Goal: Task Accomplishment & Management: Use online tool/utility

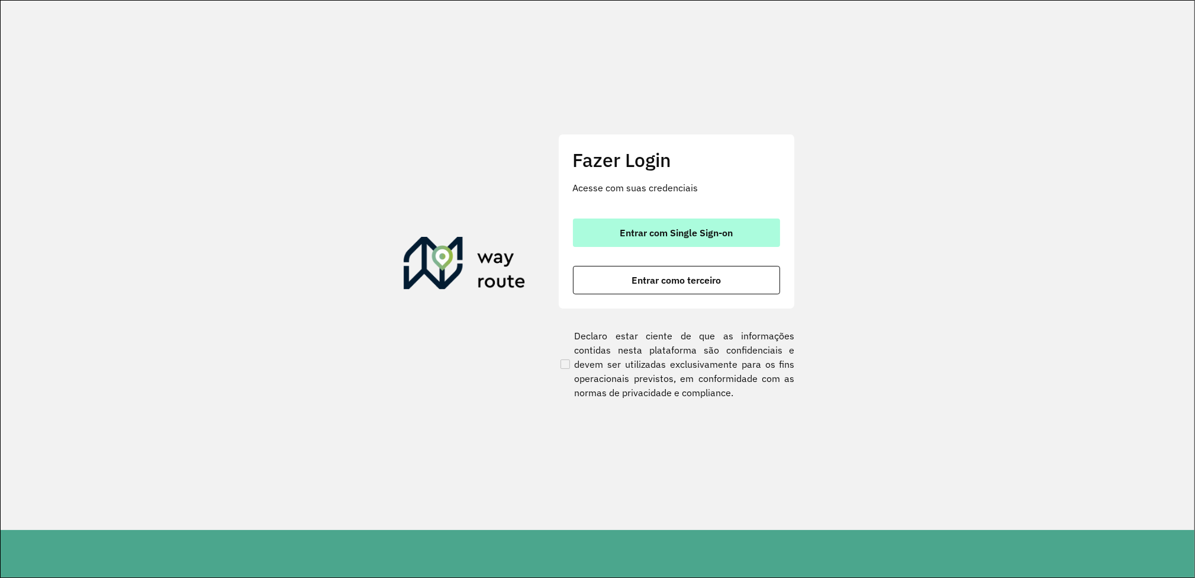
click at [629, 239] on button "Entrar com Single Sign-on" at bounding box center [676, 232] width 207 height 28
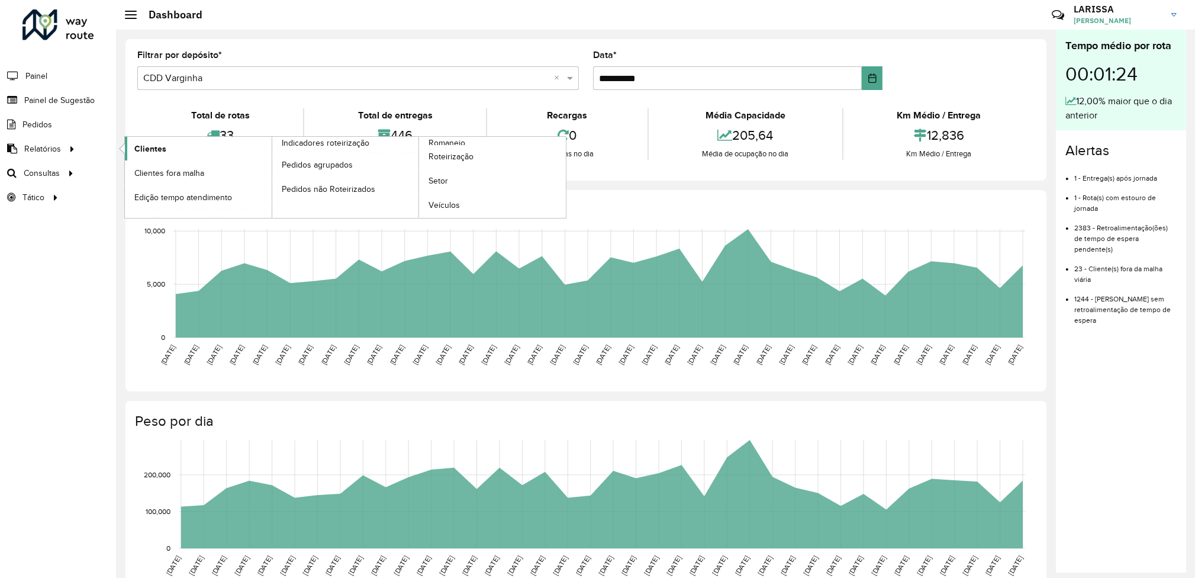
click at [131, 150] on link "Clientes" at bounding box center [198, 149] width 147 height 24
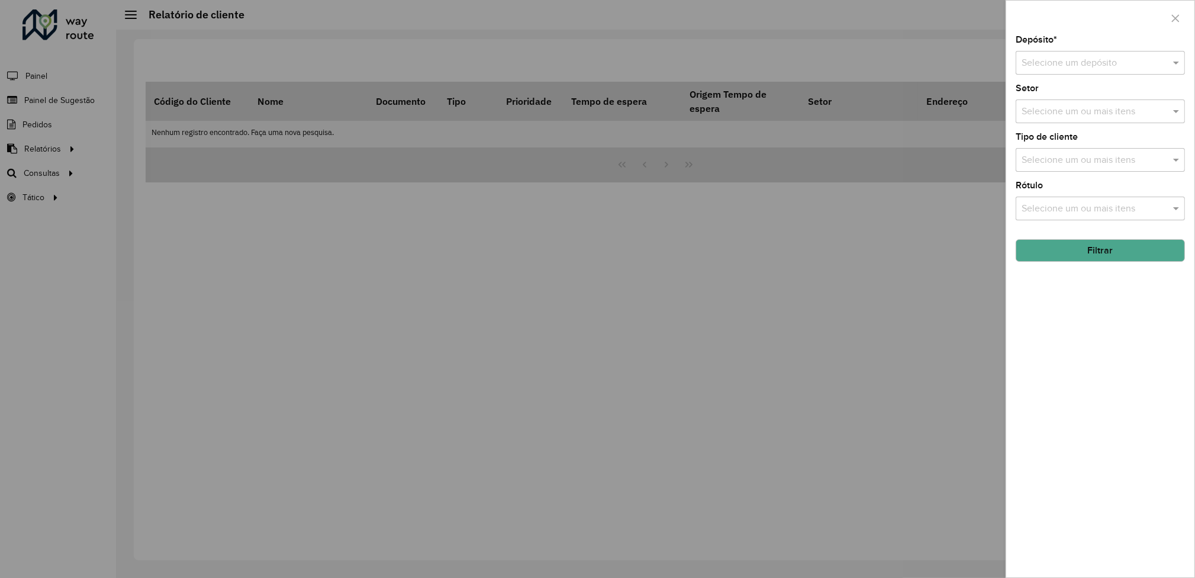
click at [1137, 58] on input "text" at bounding box center [1089, 63] width 134 height 14
click at [1113, 113] on div "CDD Varginha" at bounding box center [1100, 117] width 168 height 20
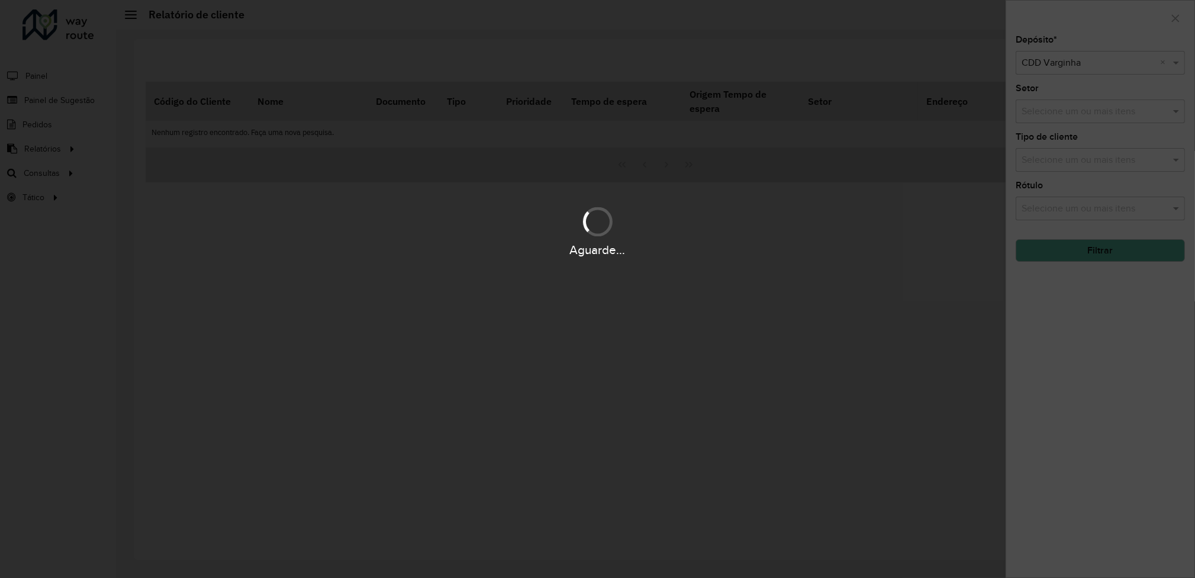
click at [1090, 254] on button "Filtrar" at bounding box center [1100, 250] width 169 height 22
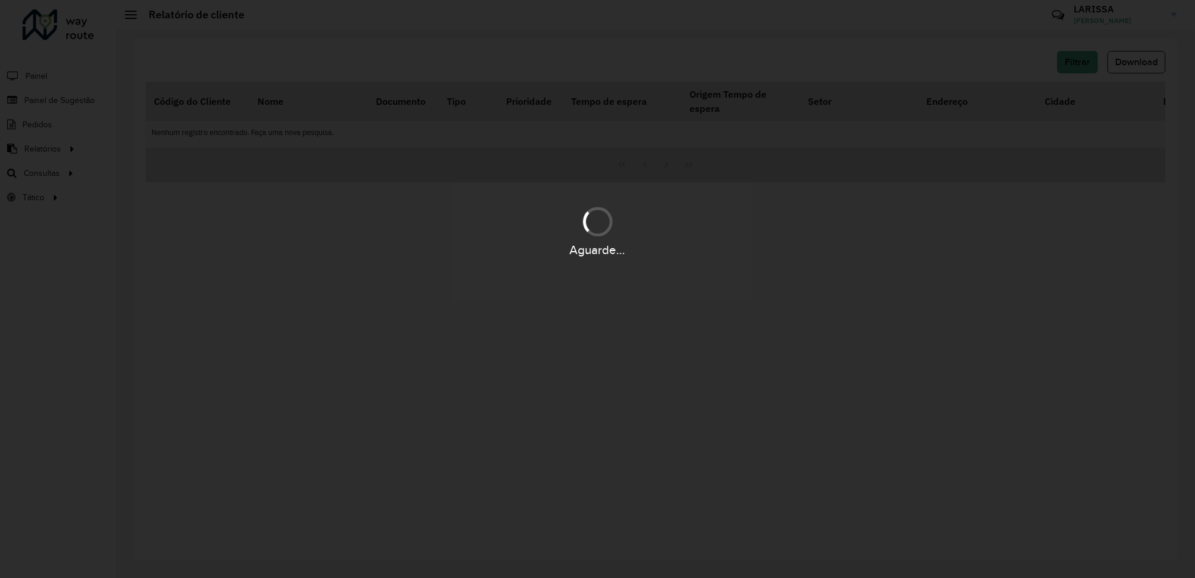
click at [1090, 254] on div "Aguarde..." at bounding box center [597, 250] width 1195 height 18
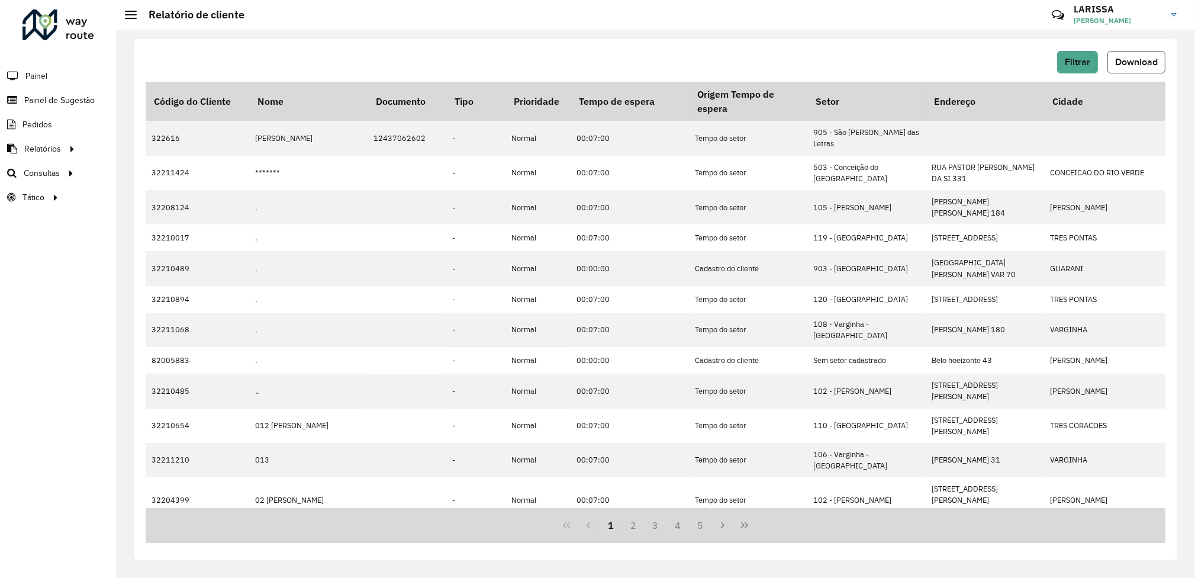
click at [1146, 51] on button "Download" at bounding box center [1136, 62] width 58 height 22
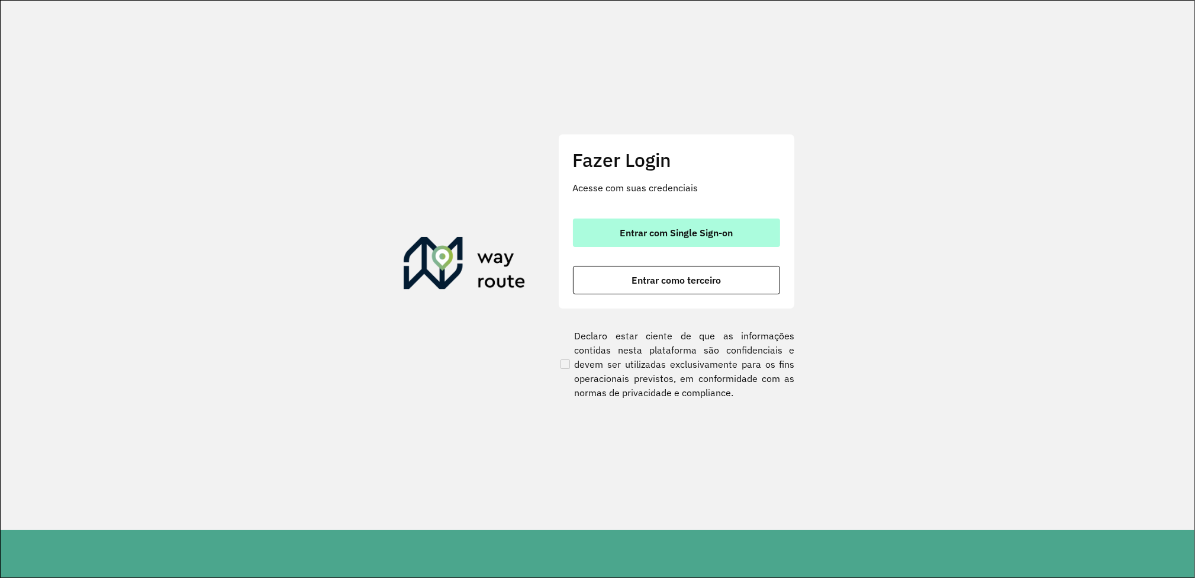
click at [636, 233] on span "Entrar com Single Sign-on" at bounding box center [676, 232] width 113 height 9
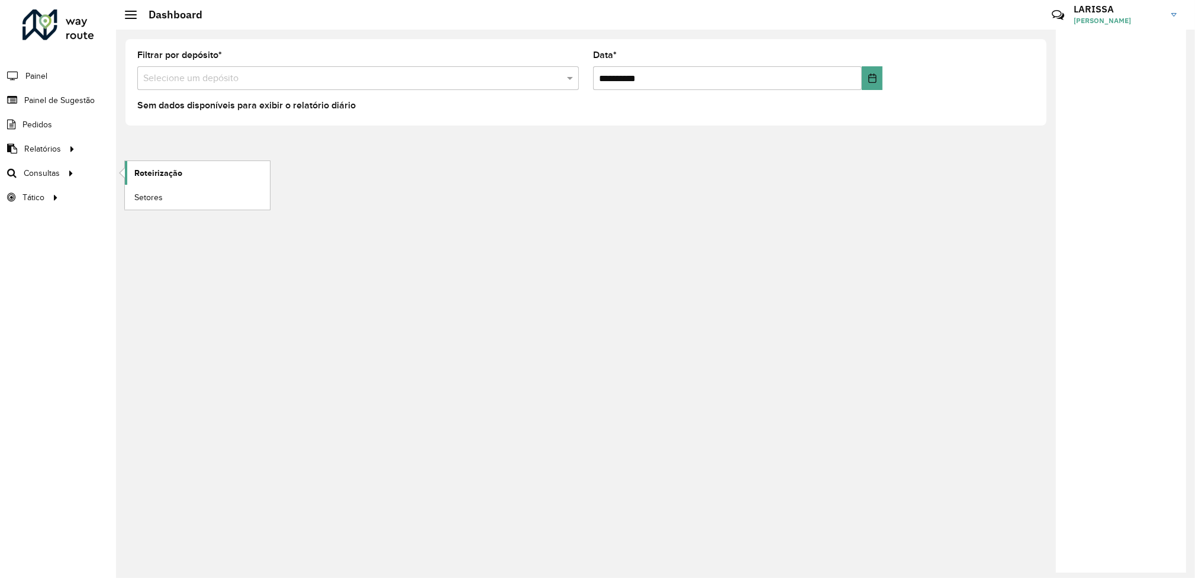
click at [155, 166] on link "Roteirização" at bounding box center [197, 173] width 145 height 24
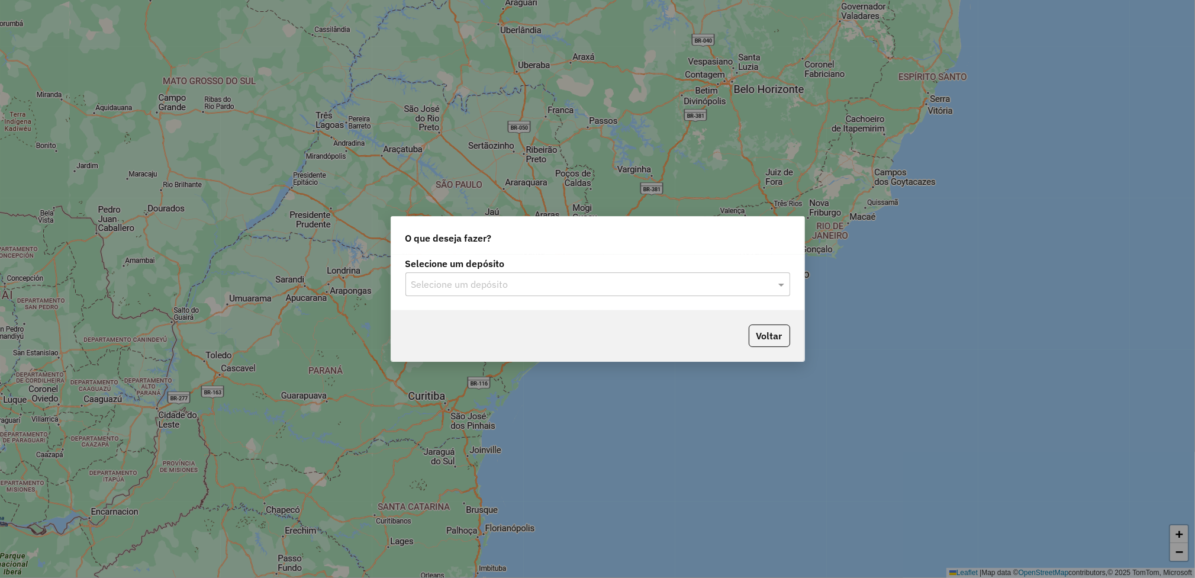
click at [597, 286] on input "text" at bounding box center [585, 285] width 349 height 14
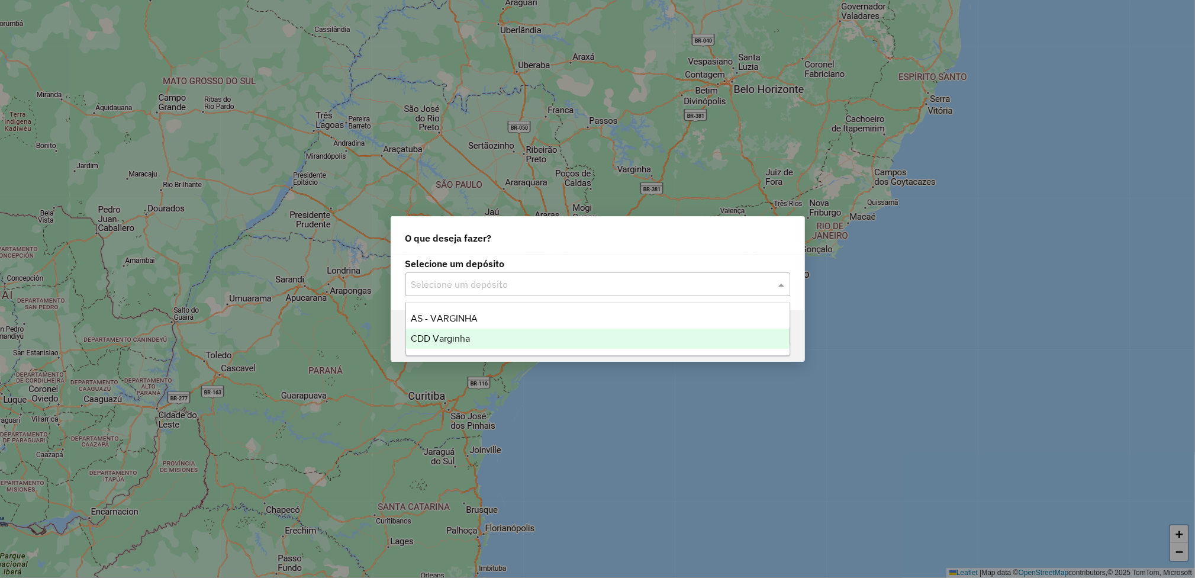
click at [563, 344] on div "CDD Varginha" at bounding box center [598, 338] width 384 height 20
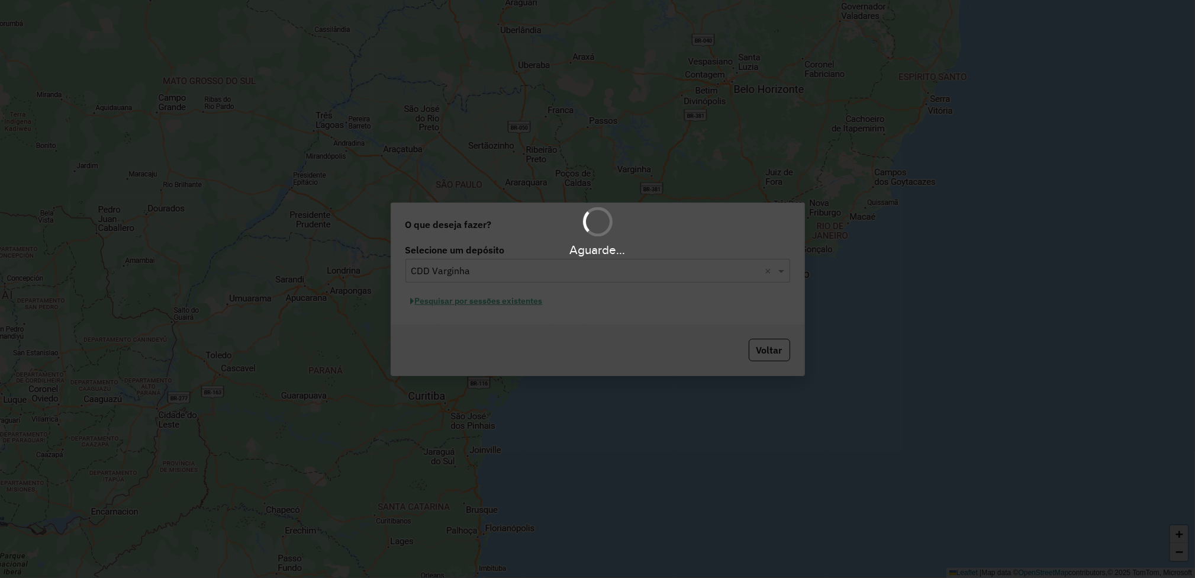
click at [525, 297] on div "Aguarde..." at bounding box center [597, 289] width 1195 height 578
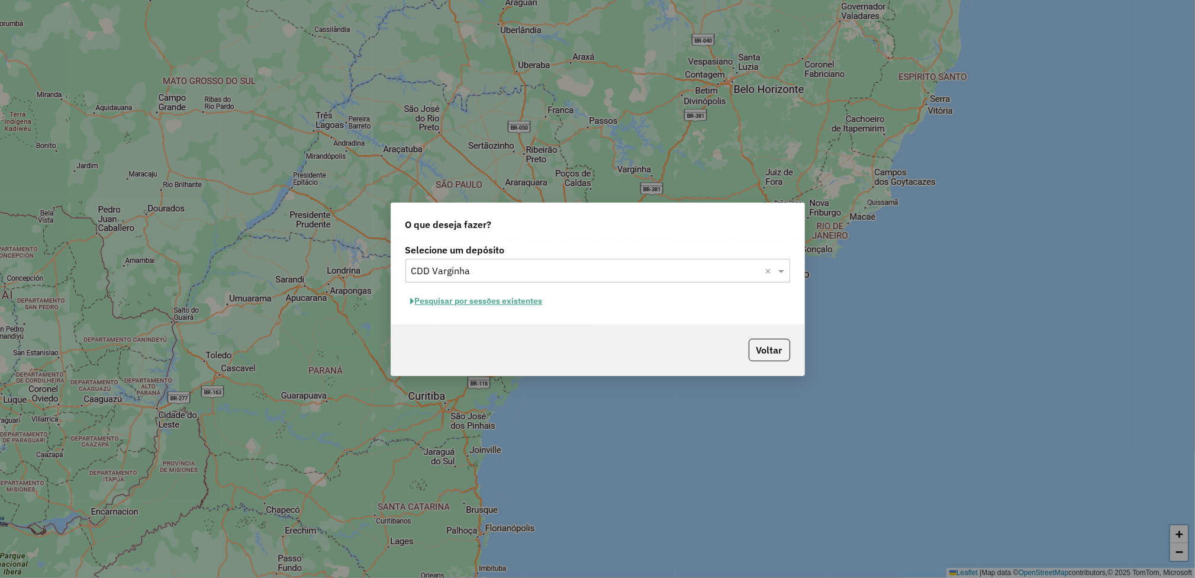
click at [525, 299] on button "Pesquisar por sessões existentes" at bounding box center [476, 301] width 143 height 18
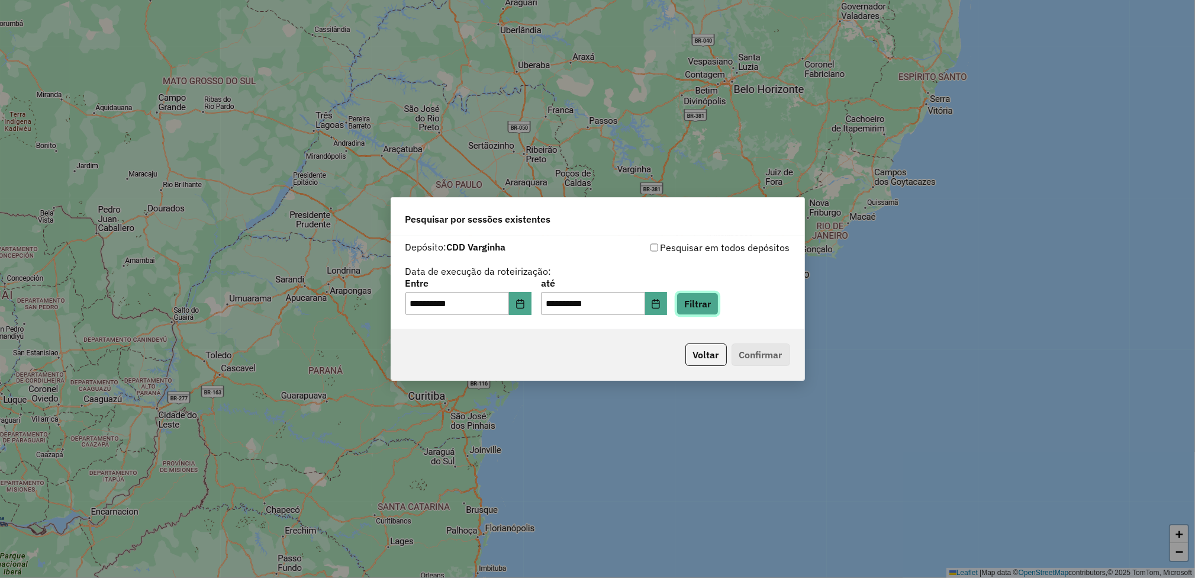
click at [711, 300] on button "Filtrar" at bounding box center [697, 303] width 42 height 22
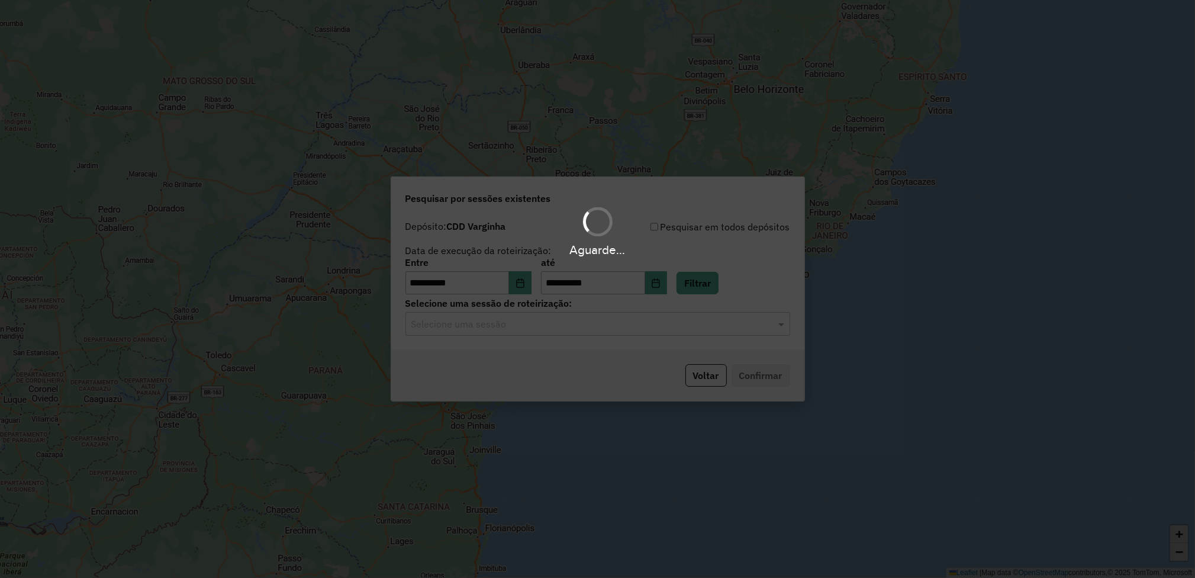
click at [665, 324] on div "Aguarde..." at bounding box center [597, 289] width 1195 height 578
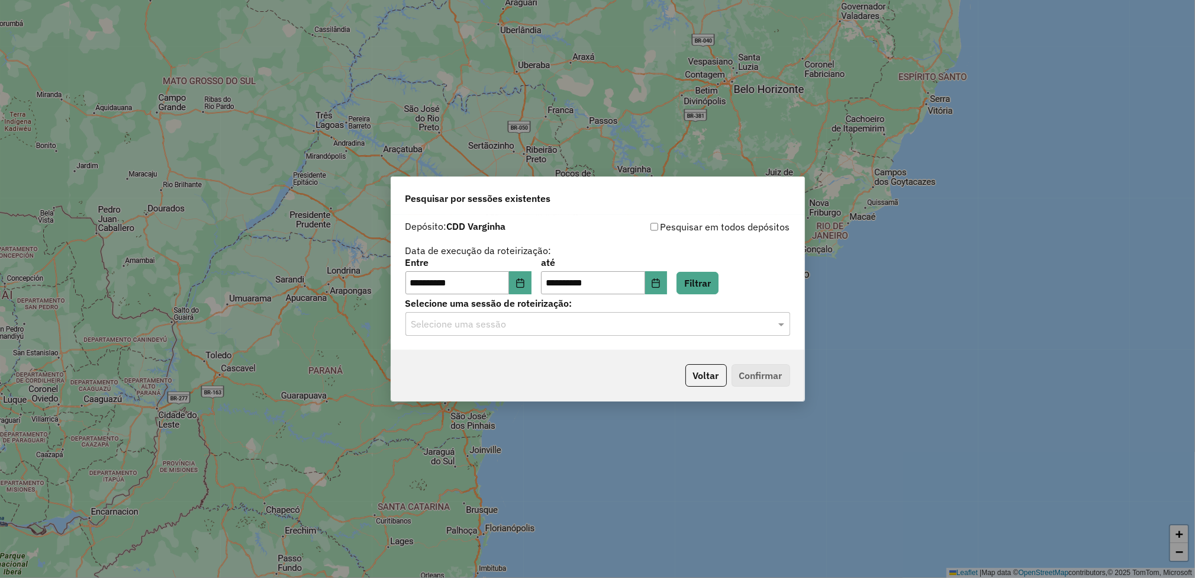
click at [665, 324] on input "text" at bounding box center [585, 324] width 349 height 14
click at [581, 353] on div "1293996 - 14/10/2025 18:06" at bounding box center [598, 359] width 384 height 20
click at [734, 368] on button "Confirmar" at bounding box center [761, 375] width 59 height 22
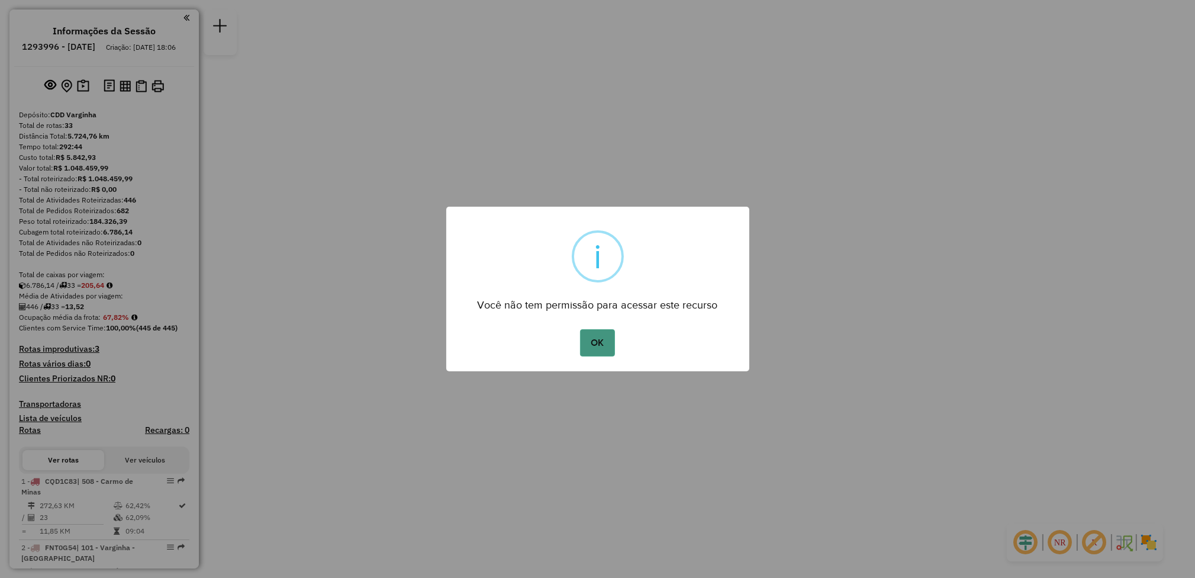
click at [595, 330] on button "OK" at bounding box center [597, 342] width 35 height 27
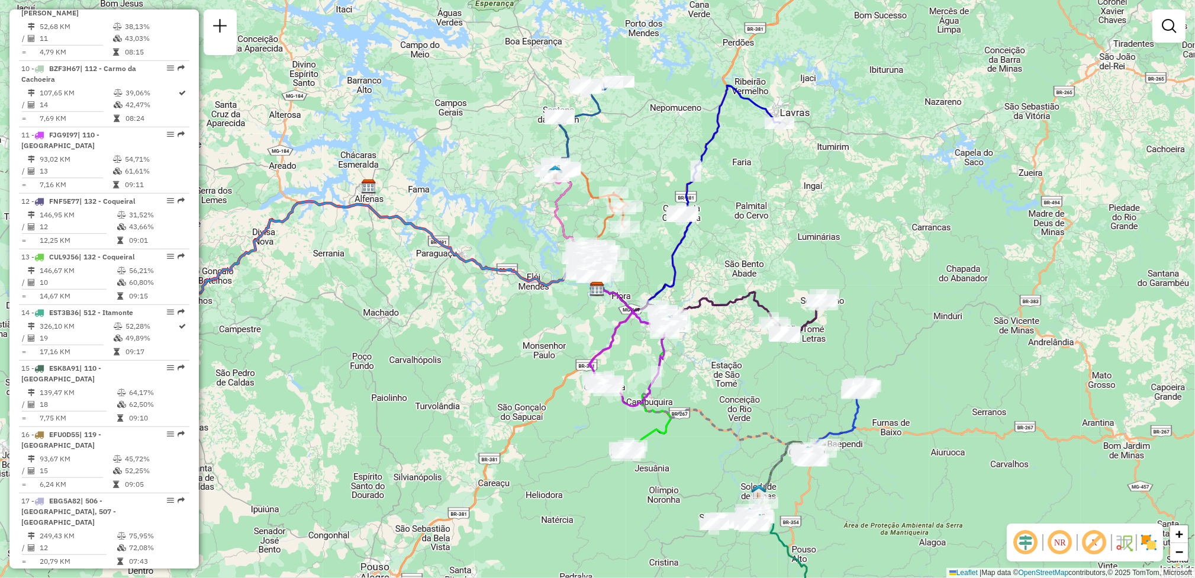
scroll to position [819, 0]
